Goal: Transaction & Acquisition: Purchase product/service

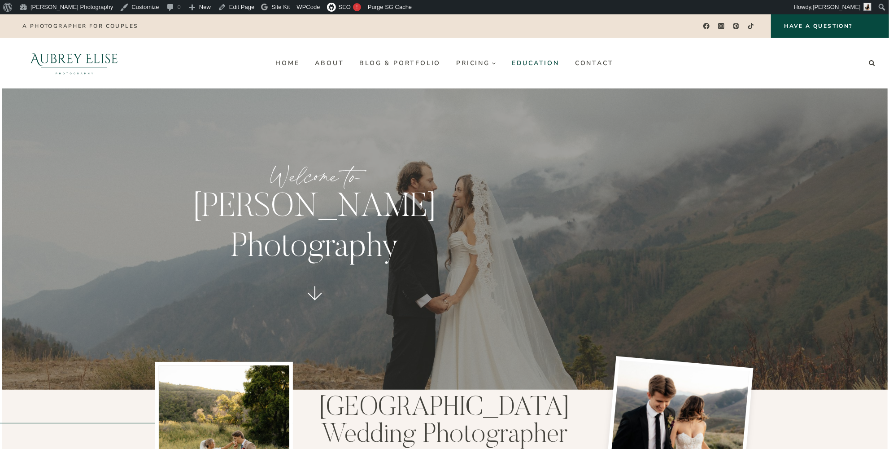
click at [527, 64] on link "Education" at bounding box center [535, 63] width 63 height 14
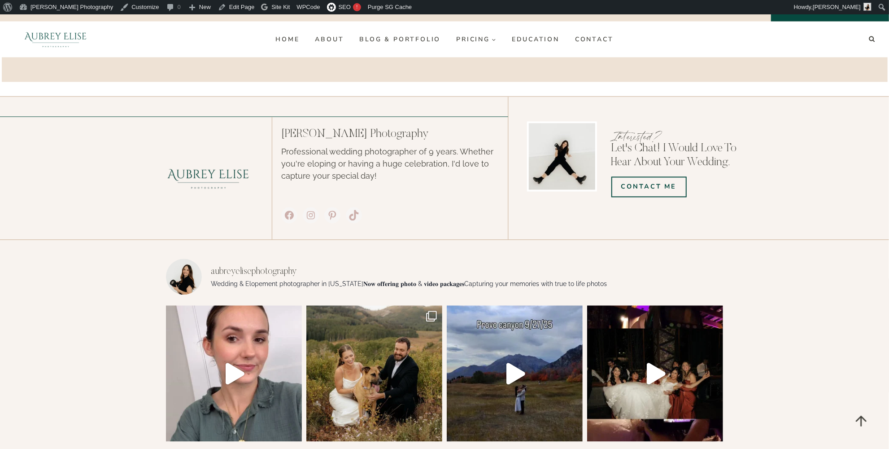
scroll to position [1310, 0]
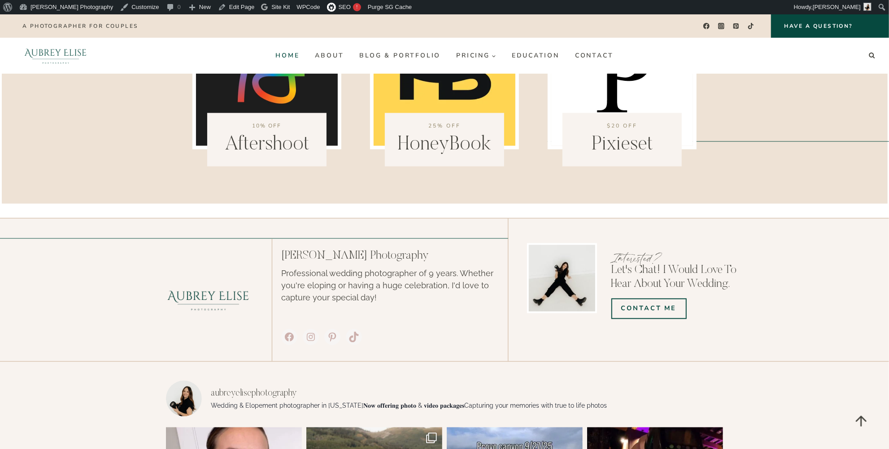
click at [292, 54] on link "Home" at bounding box center [287, 55] width 39 height 14
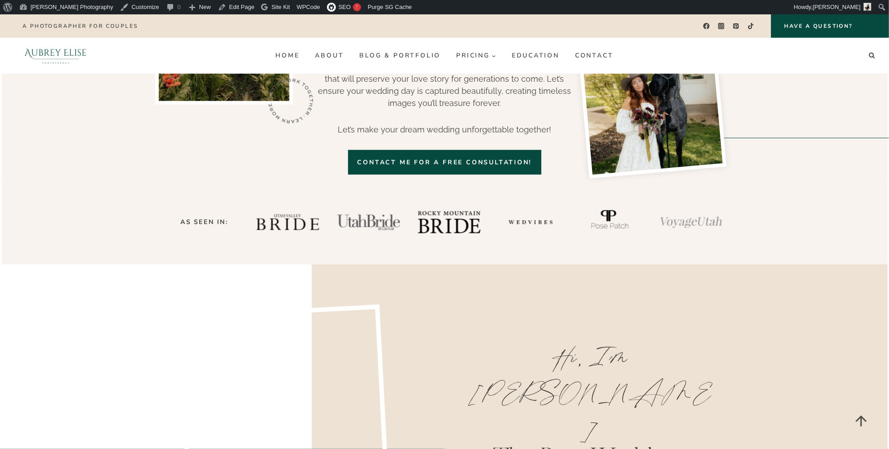
scroll to position [367, 0]
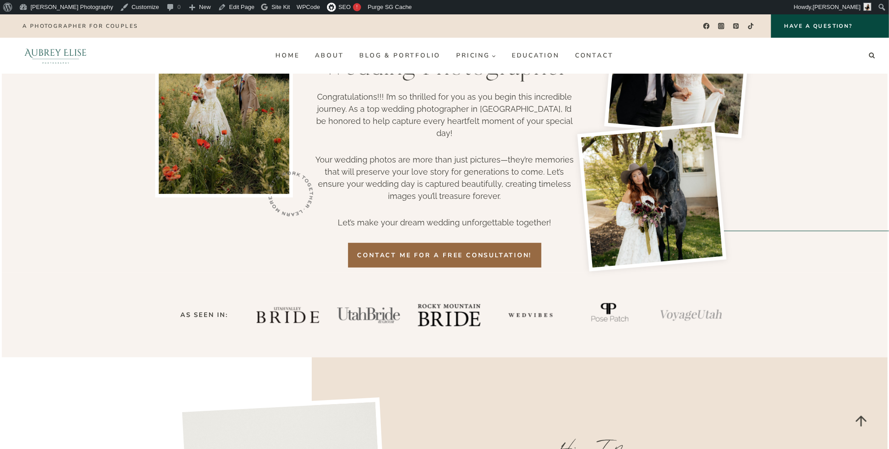
click at [400, 250] on span "COntact me for a free consultation!" at bounding box center [445, 254] width 175 height 9
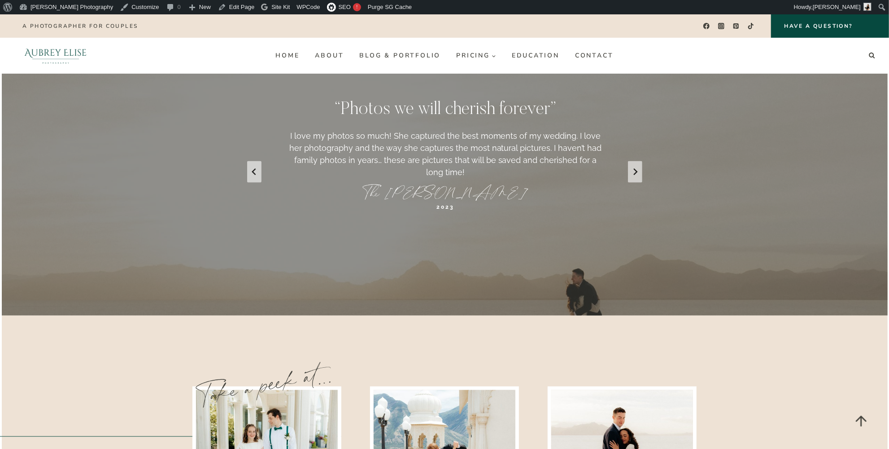
scroll to position [949, 0]
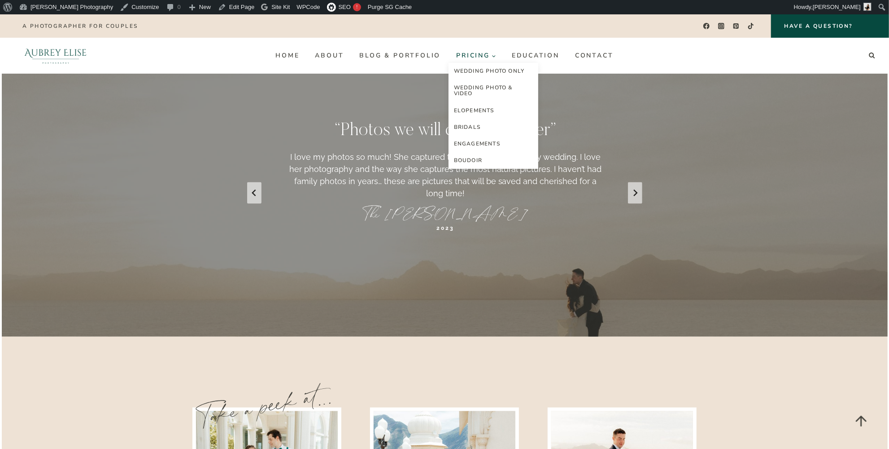
click at [477, 55] on span "Pricing Expand" at bounding box center [476, 55] width 40 height 7
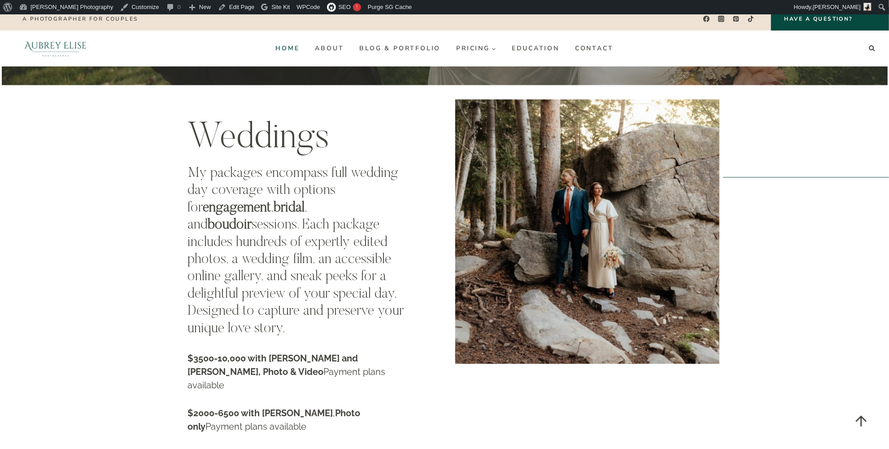
scroll to position [1386, 0]
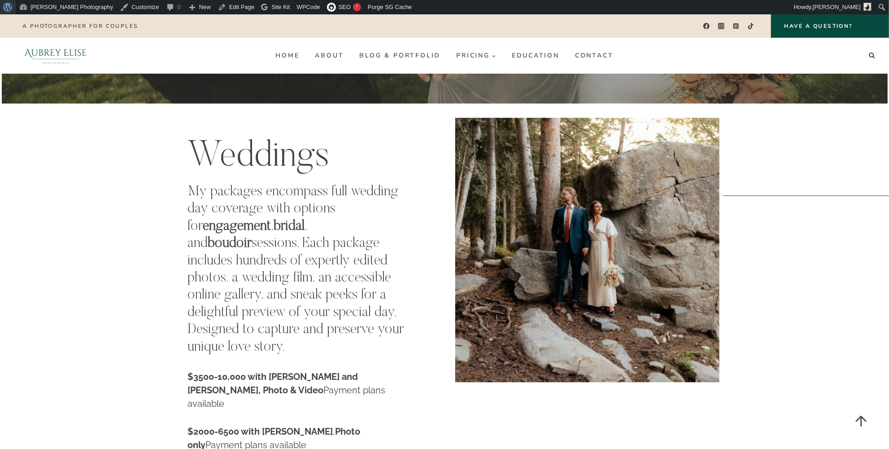
click at [10, 8] on span "Toolbar" at bounding box center [6, 6] width 7 height 13
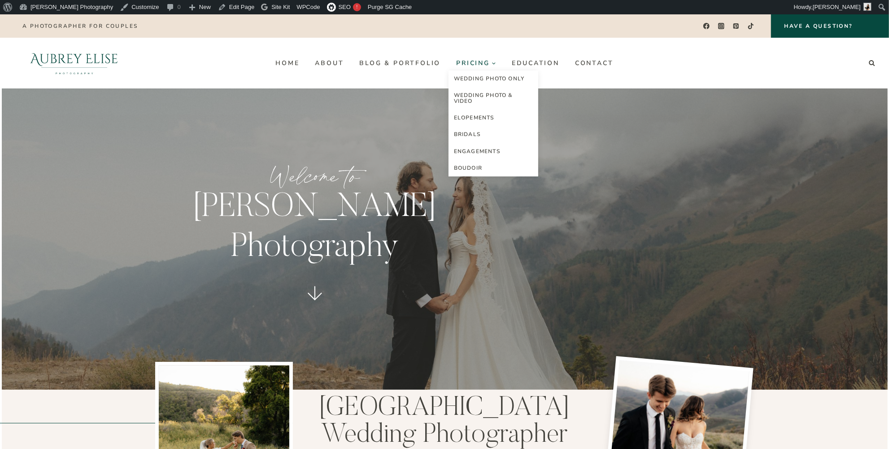
click at [478, 64] on span "Pricing Expand" at bounding box center [476, 63] width 40 height 7
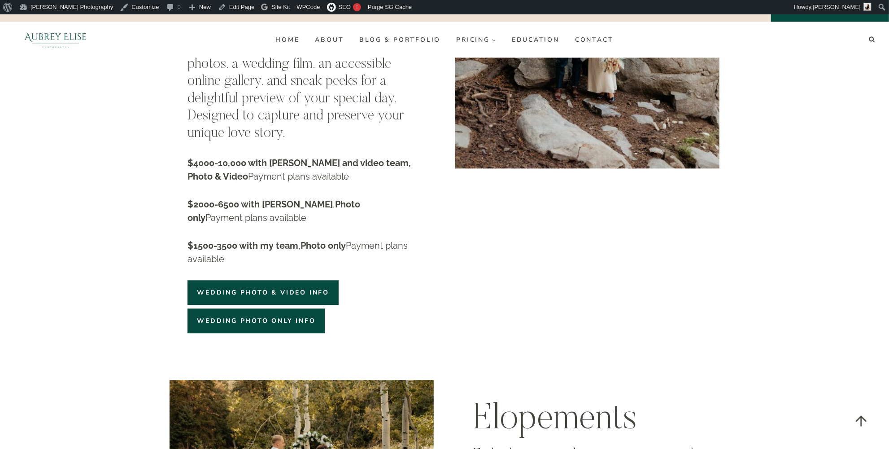
scroll to position [1591, 0]
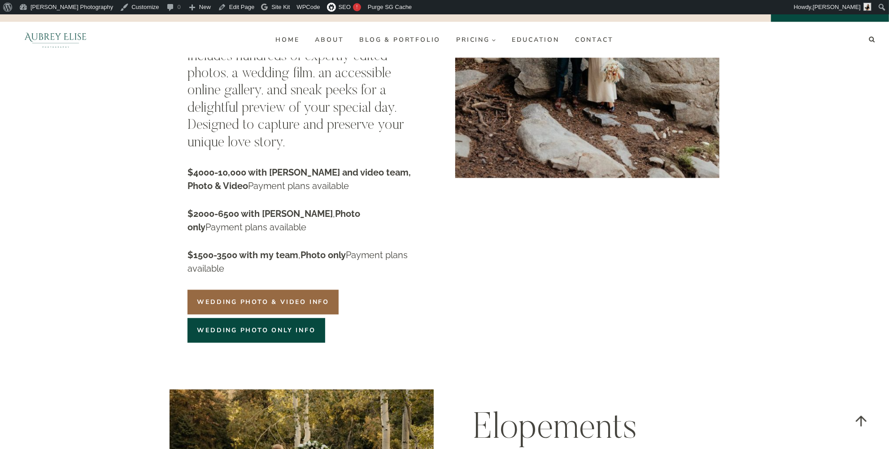
click at [315, 289] on link "Wedding Photo & Video info" at bounding box center [263, 301] width 151 height 25
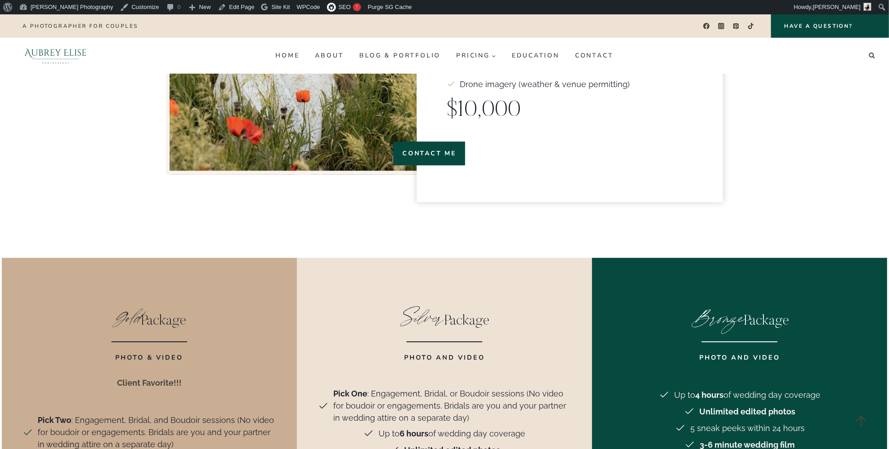
scroll to position [1713, 0]
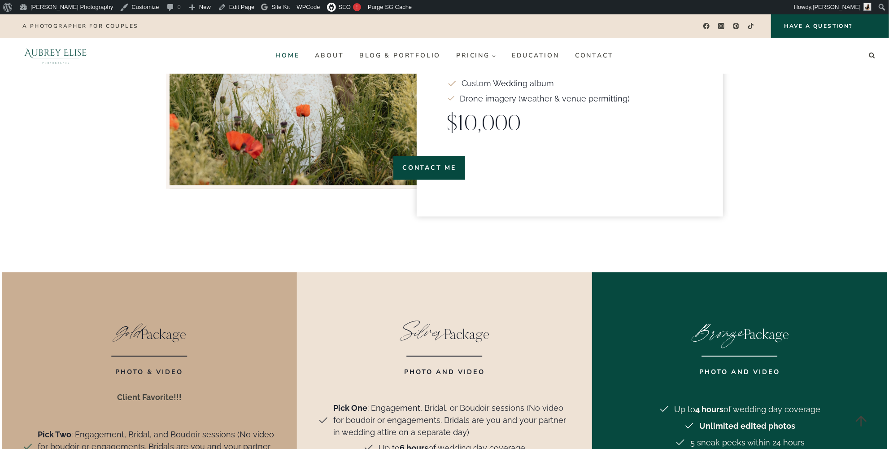
click at [292, 55] on link "Home" at bounding box center [287, 55] width 39 height 14
